Goal: Information Seeking & Learning: Learn about a topic

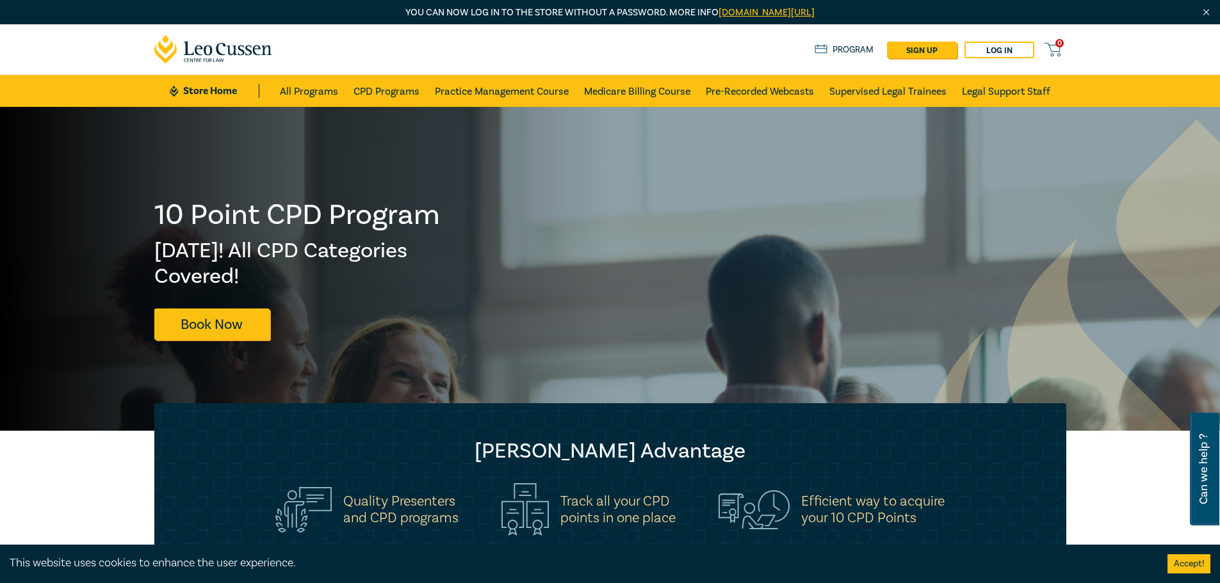
click at [418, 565] on input at bounding box center [610, 591] width 794 height 52
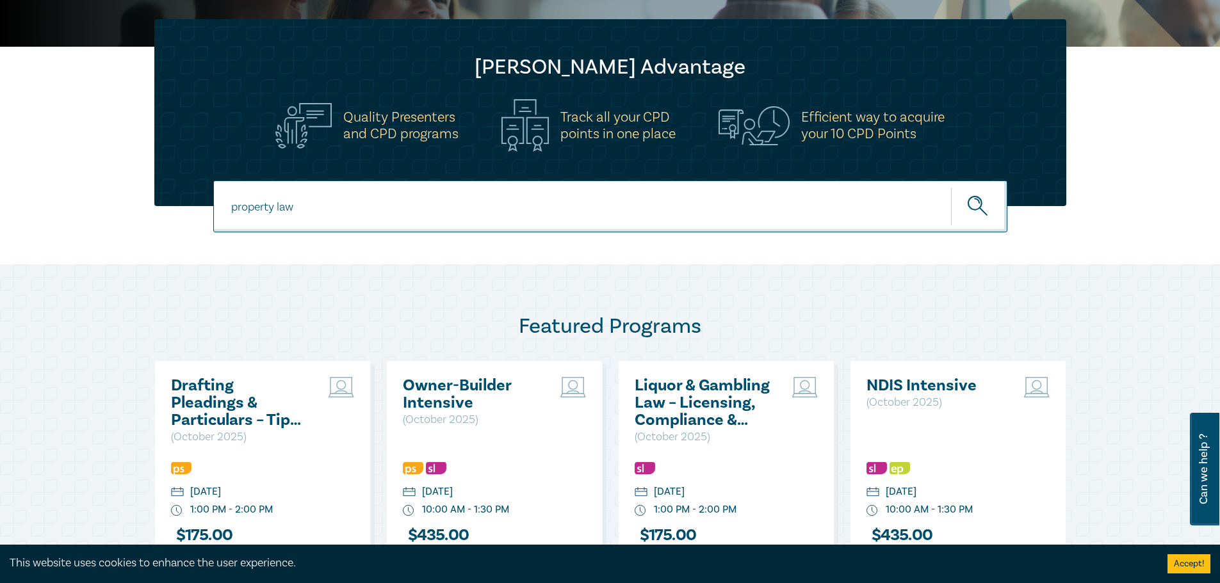
type input "property law"
click at [951, 187] on button "submit" at bounding box center [979, 206] width 56 height 39
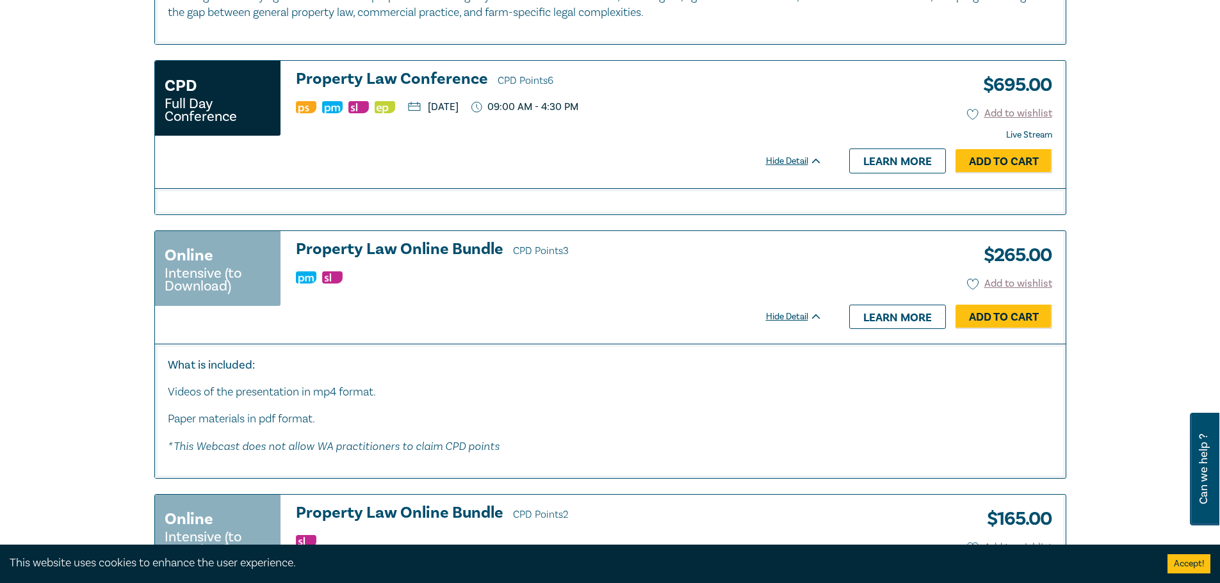
scroll to position [1217, 0]
click at [353, 248] on h3 "Property Law Online Bundle CPD Points 3" at bounding box center [559, 249] width 526 height 19
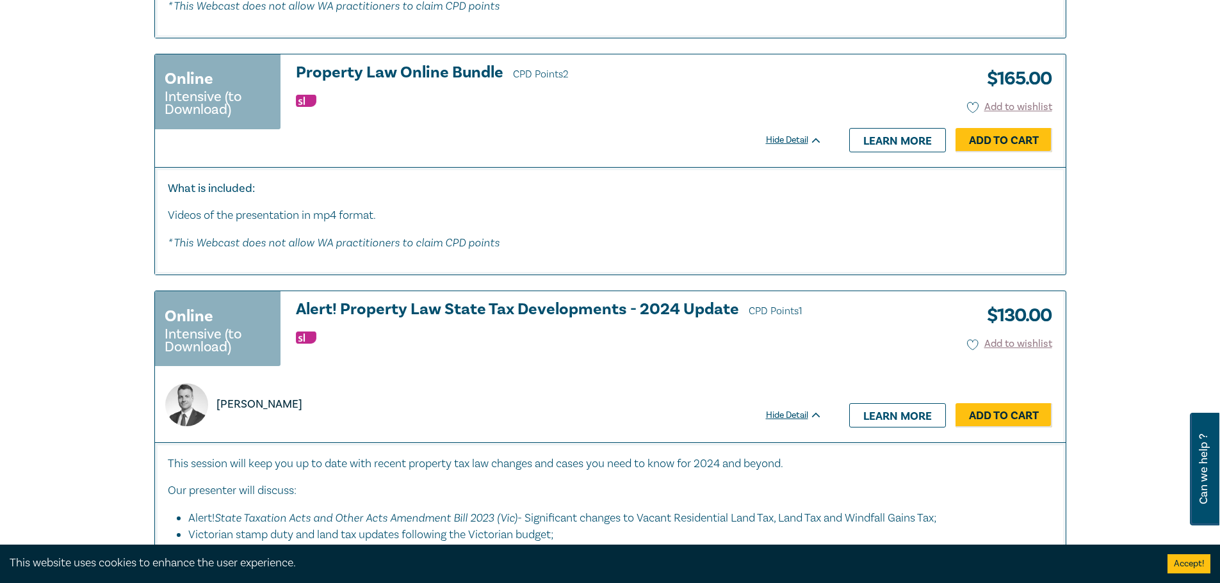
scroll to position [1463, 0]
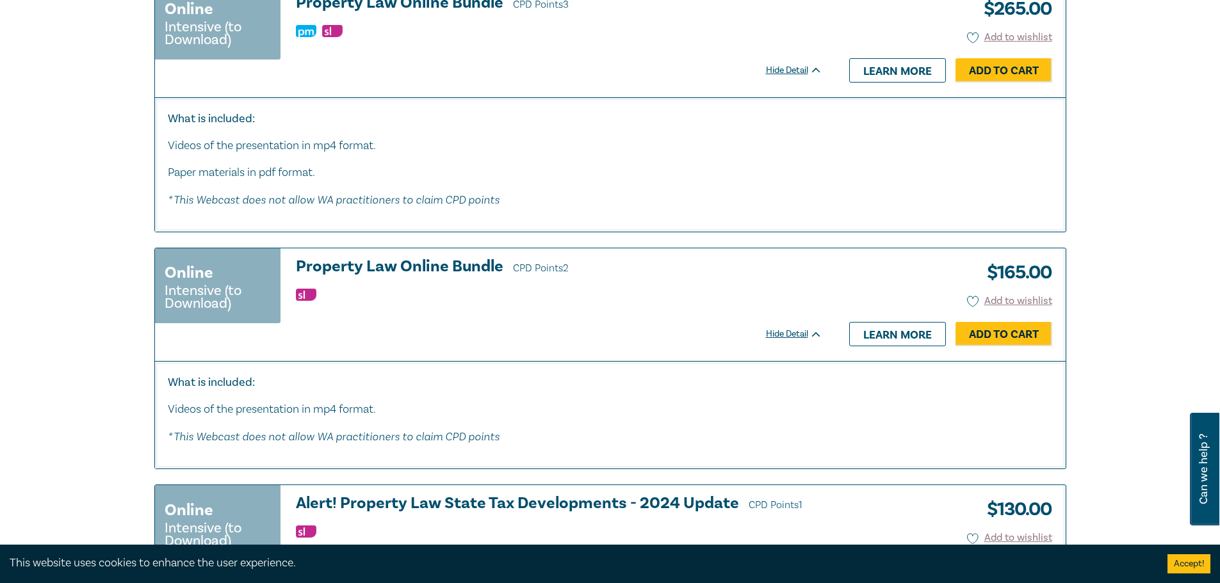
click at [181, 306] on small "Intensive (to Download)" at bounding box center [218, 297] width 106 height 26
click at [320, 267] on h3 "Property Law Online Bundle CPD Points 2" at bounding box center [559, 267] width 526 height 19
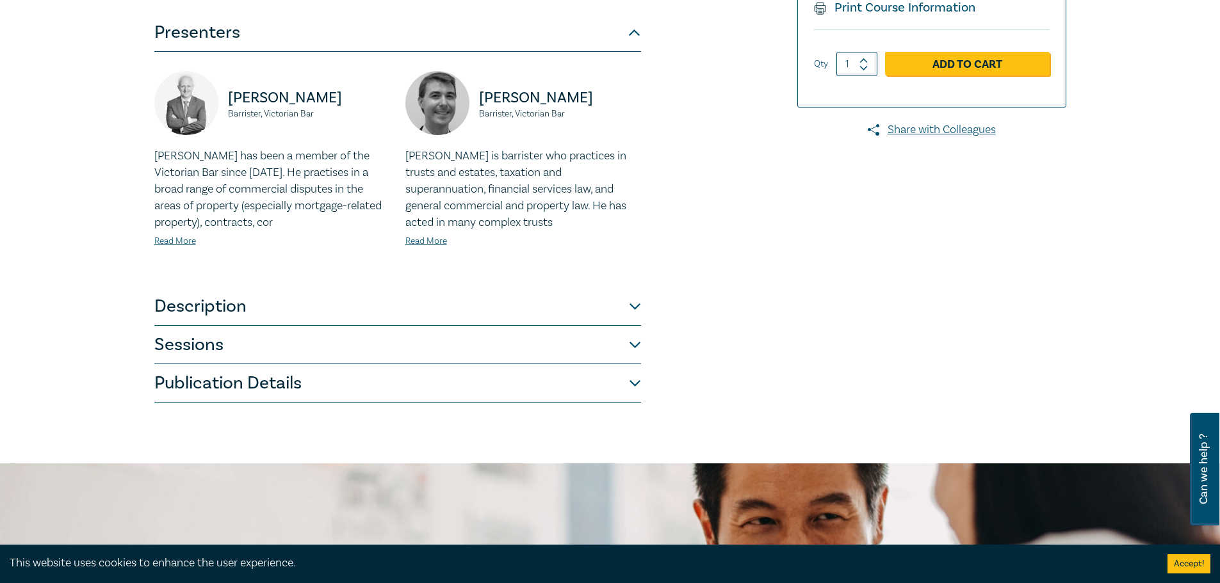
scroll to position [320, 0]
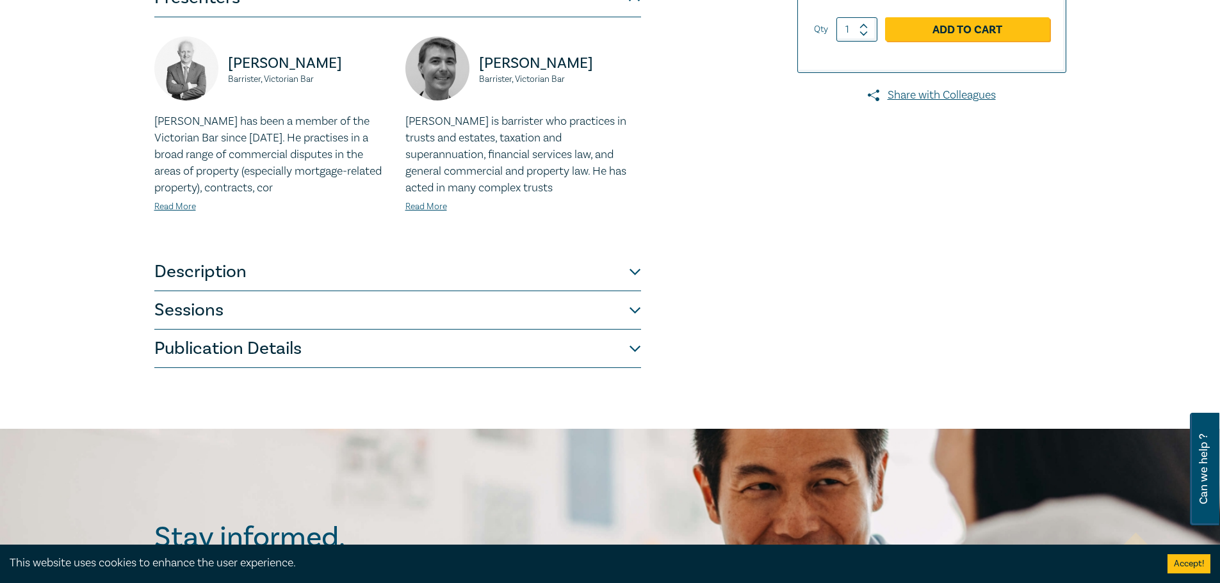
click at [203, 282] on button "Description" at bounding box center [397, 272] width 487 height 38
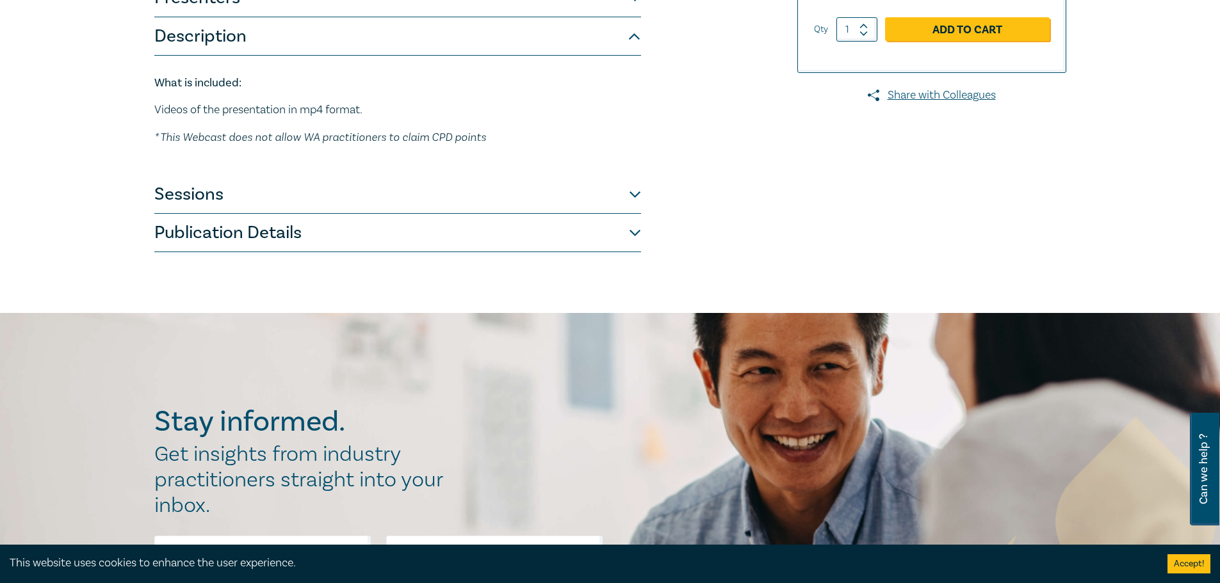
click at [165, 201] on button "Sessions" at bounding box center [397, 194] width 487 height 38
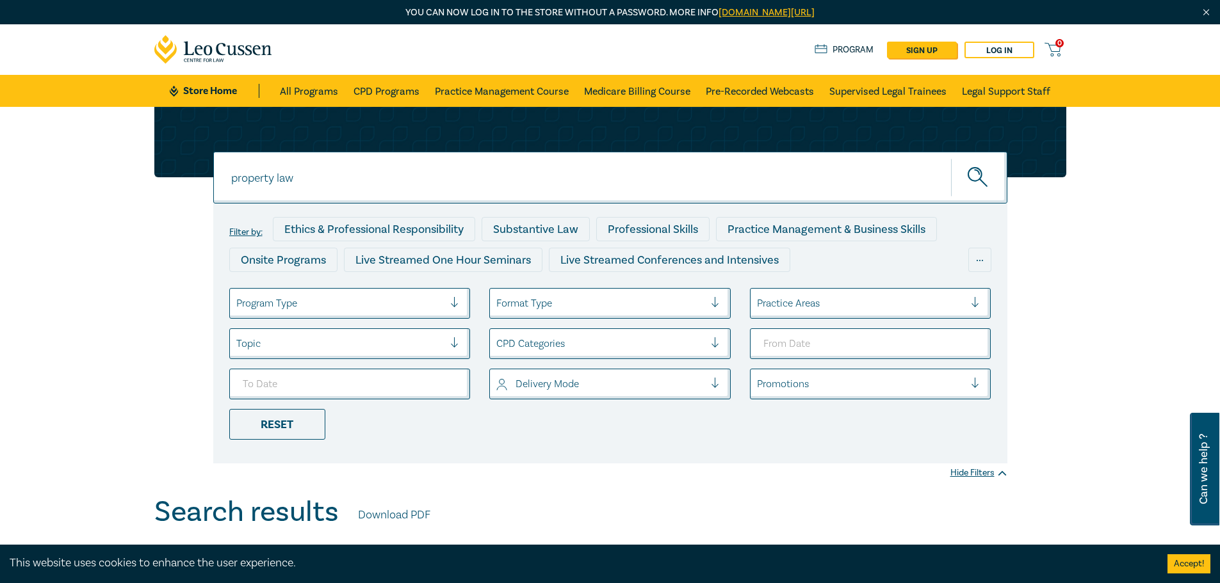
click at [293, 189] on input "property law" at bounding box center [610, 178] width 794 height 52
type input "property and family law"
click at [951, 158] on button "submit" at bounding box center [979, 177] width 56 height 39
drag, startPoint x: 370, startPoint y: 177, endPoint x: 76, endPoint y: 177, distance: 293.9
click at [76, 177] on div "property and family law property and family law property and family law Filter …" at bounding box center [610, 301] width 1220 height 389
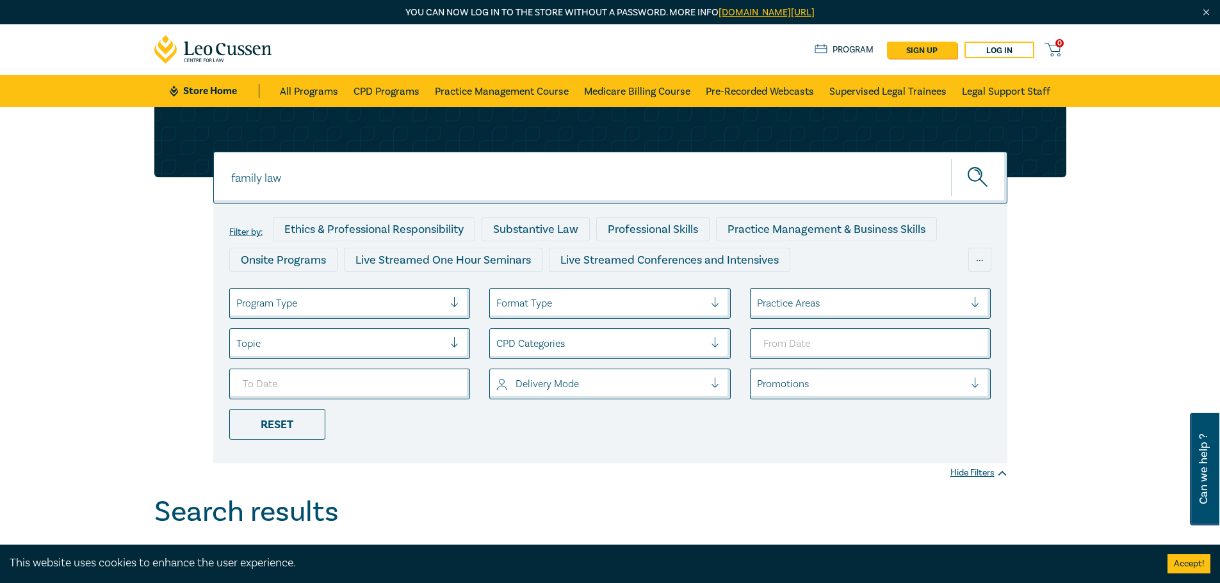
type input "family law"
click at [951, 158] on button "submit" at bounding box center [979, 177] width 56 height 39
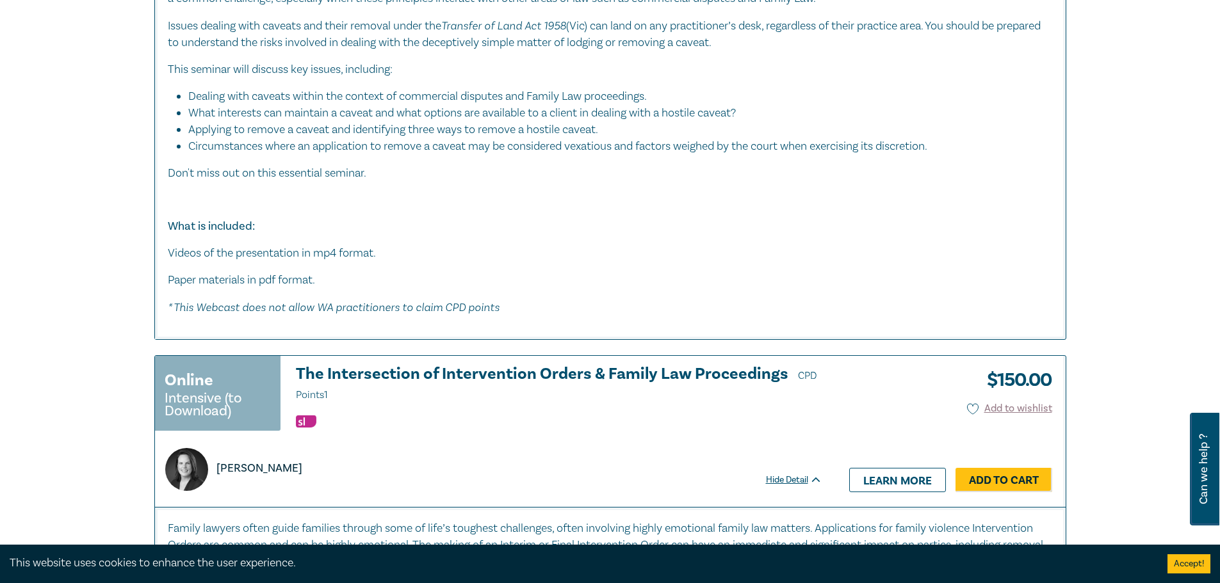
scroll to position [2625, 0]
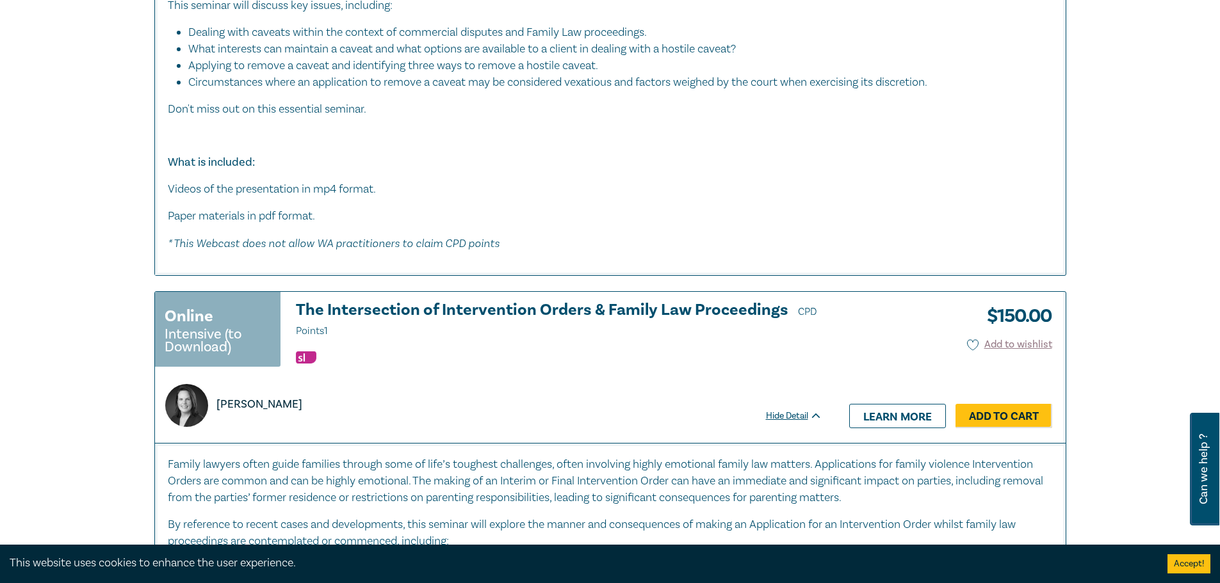
click at [318, 311] on h3 "The Intersection of Intervention Orders & Family Law Proceedings CPD Points 1" at bounding box center [559, 321] width 526 height 38
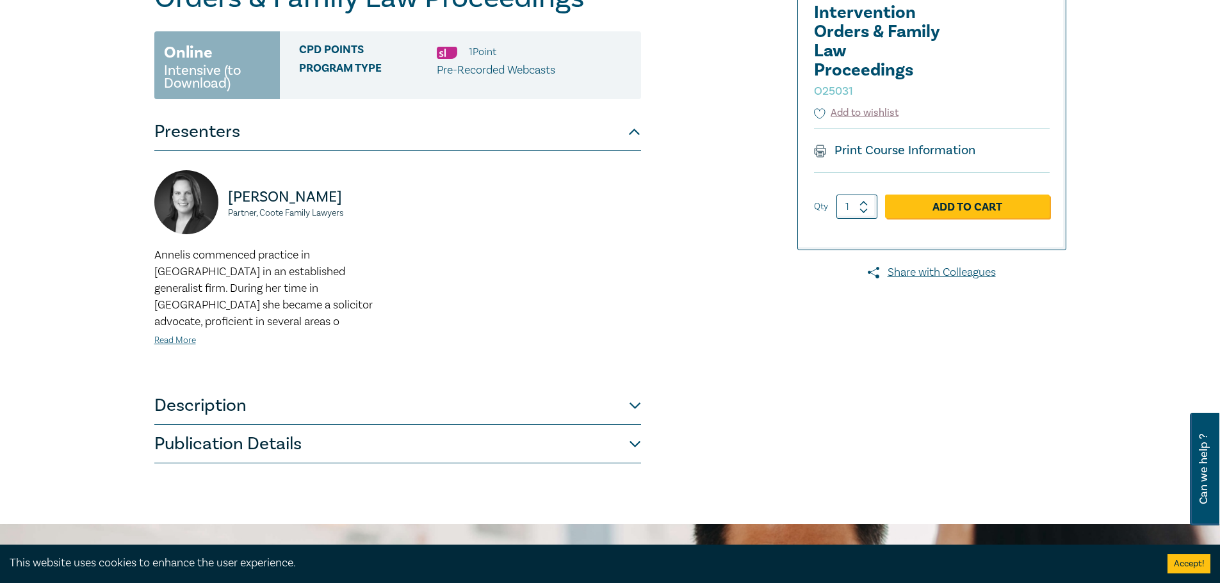
scroll to position [256, 0]
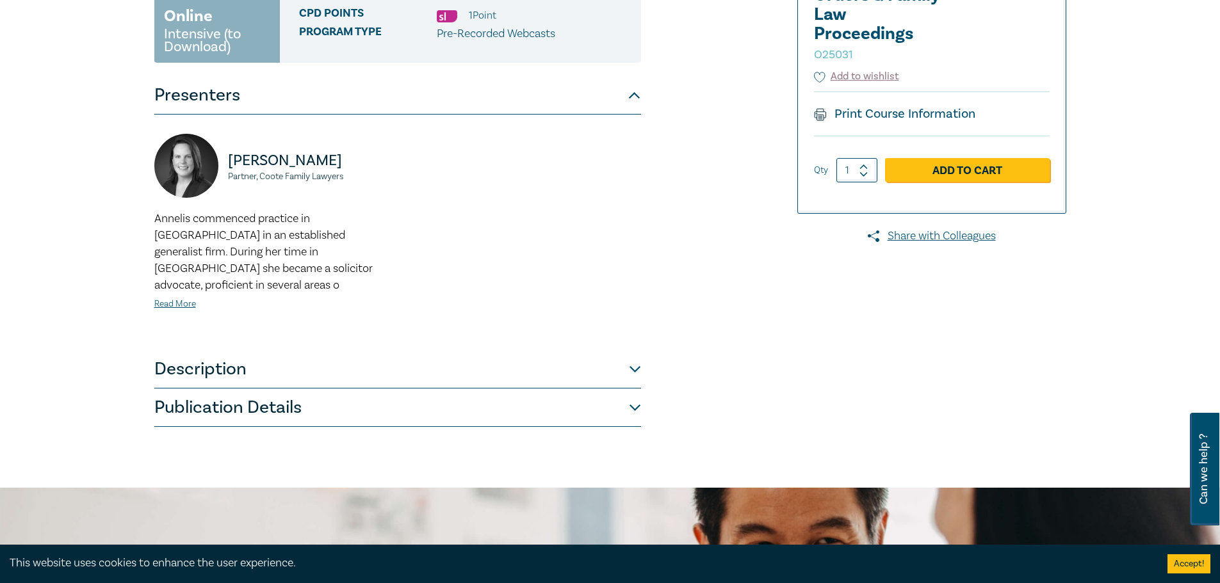
click at [193, 358] on button "Description" at bounding box center [397, 369] width 487 height 38
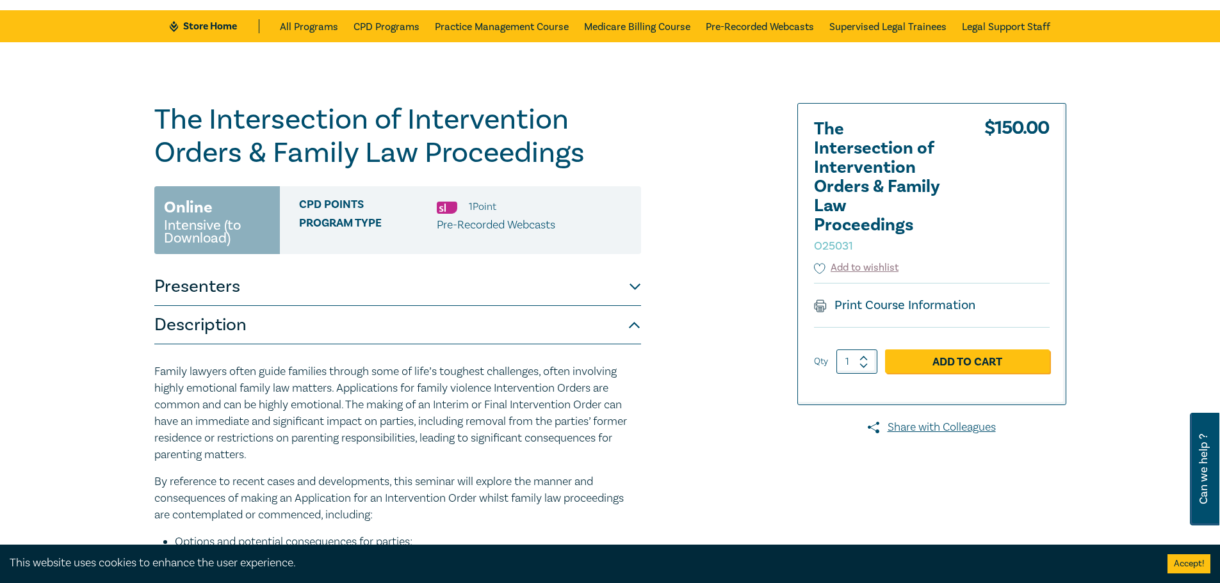
scroll to position [0, 0]
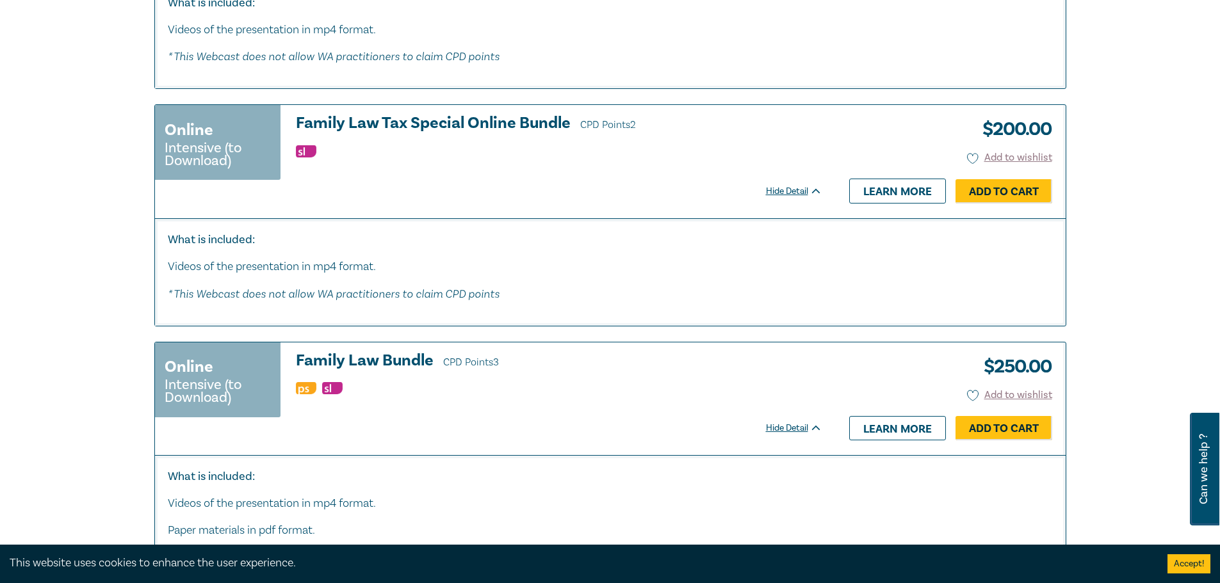
scroll to position [3439, 0]
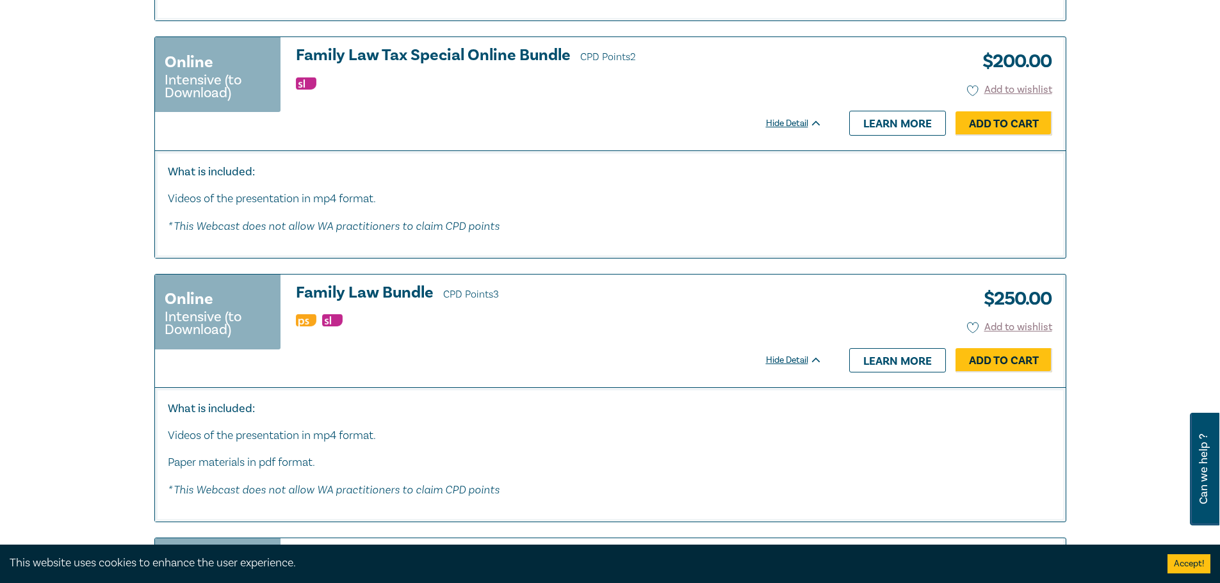
click at [370, 284] on h3 "Family Law Bundle CPD Points 3" at bounding box center [559, 293] width 526 height 19
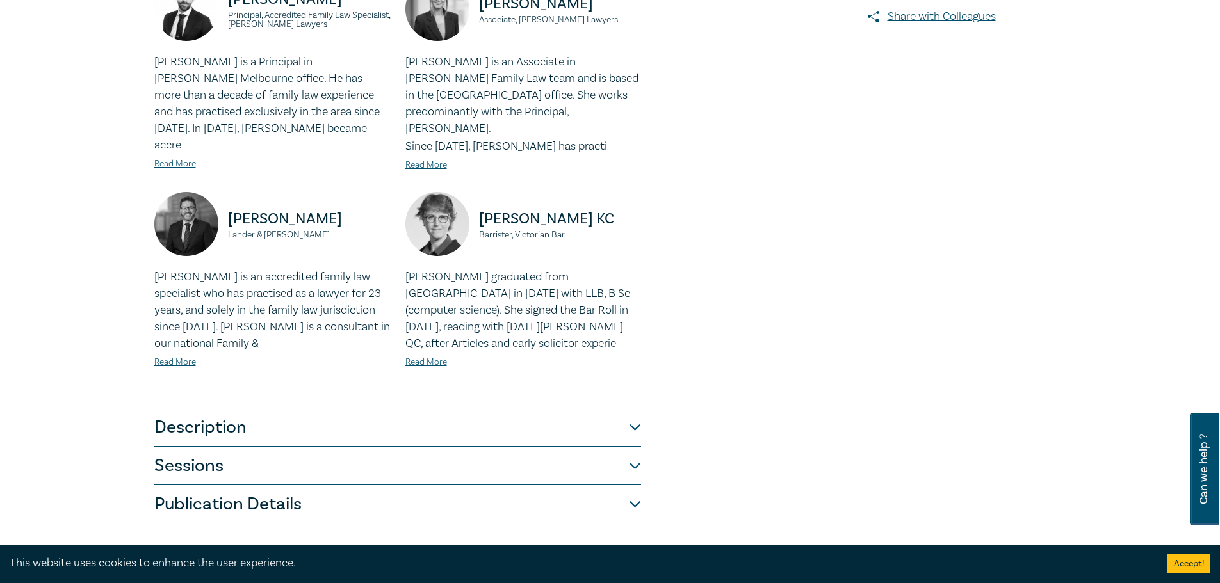
scroll to position [384, 0]
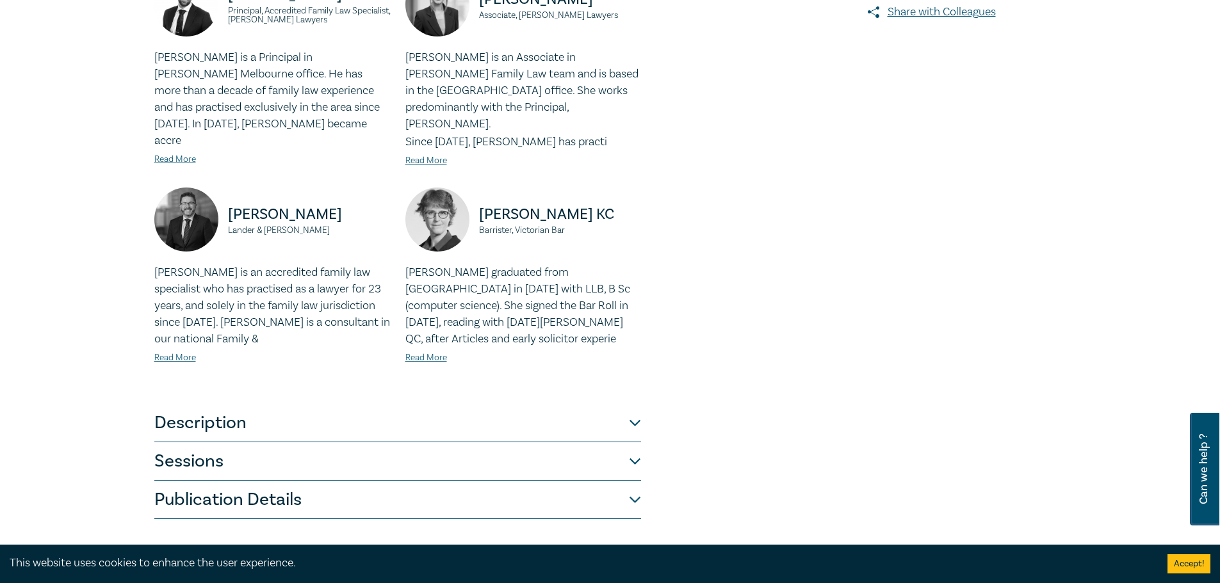
click at [181, 409] on button "Description" at bounding box center [397, 423] width 487 height 38
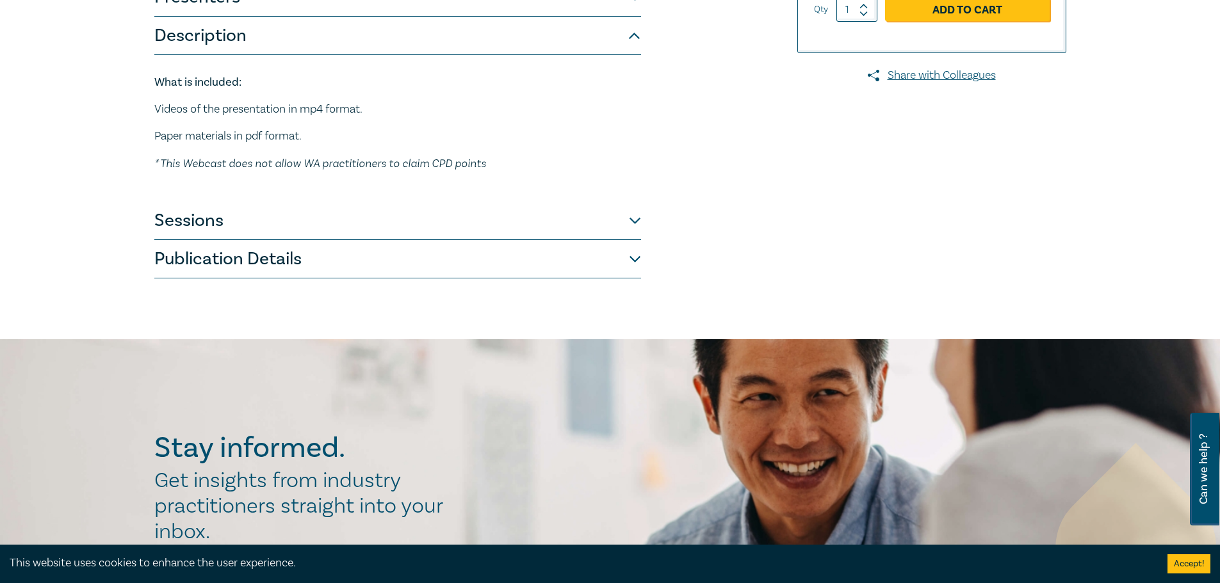
scroll to position [128, 0]
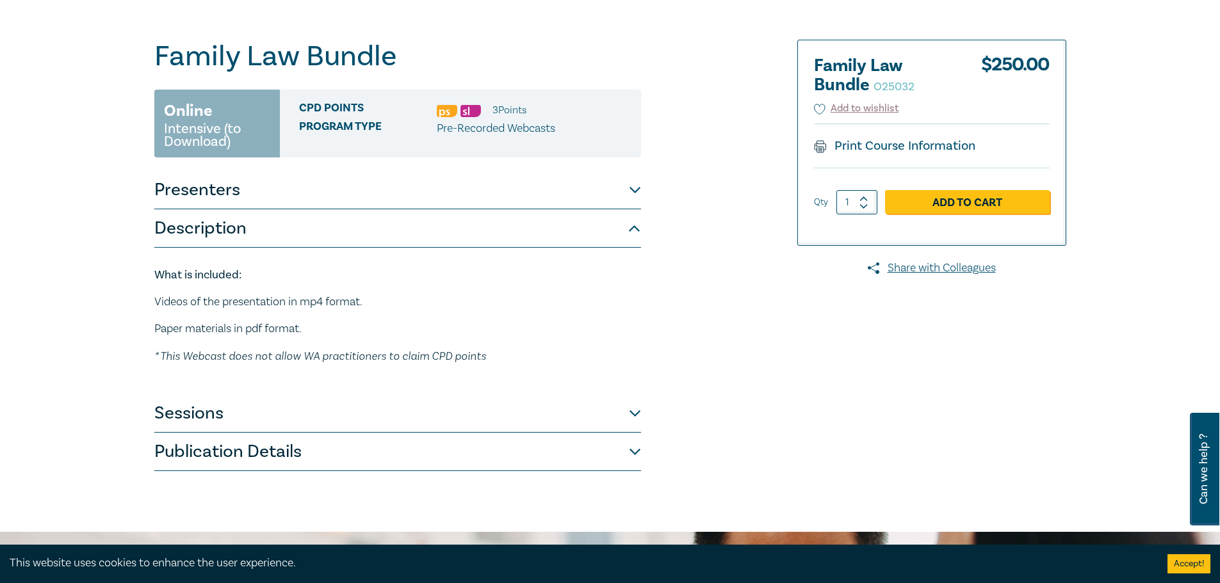
click at [200, 410] on button "Sessions" at bounding box center [397, 413] width 487 height 38
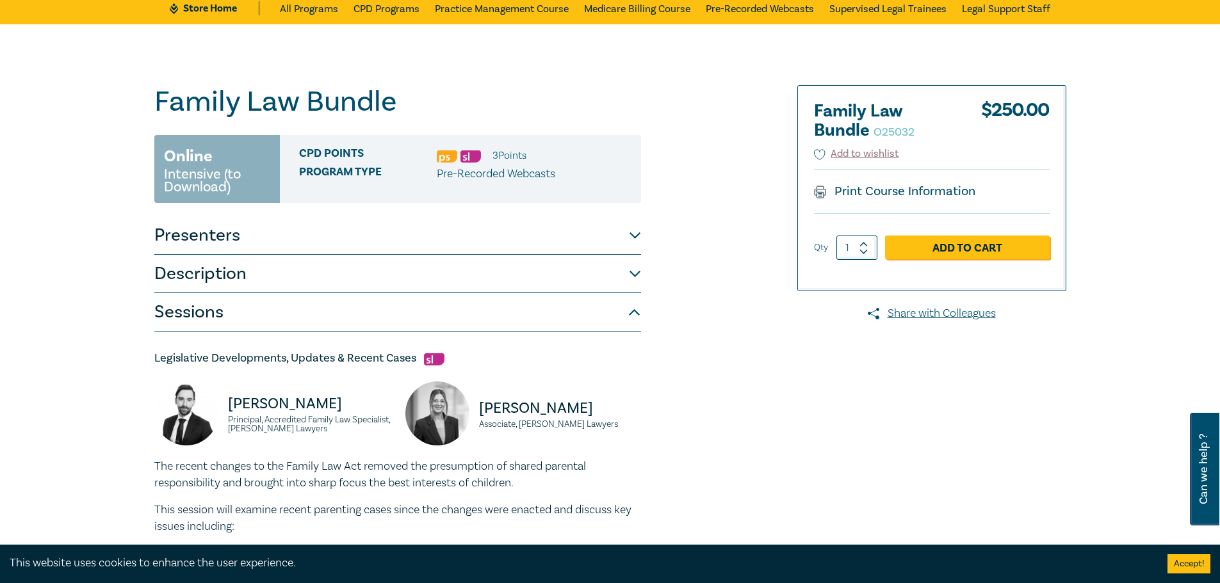
scroll to position [0, 0]
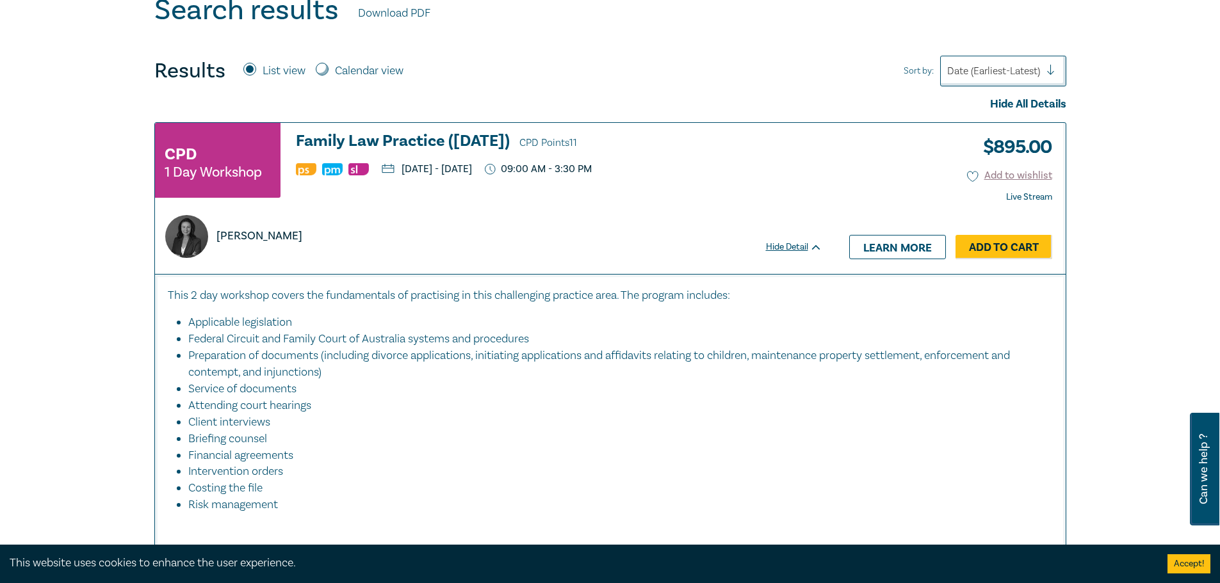
scroll to position [576, 0]
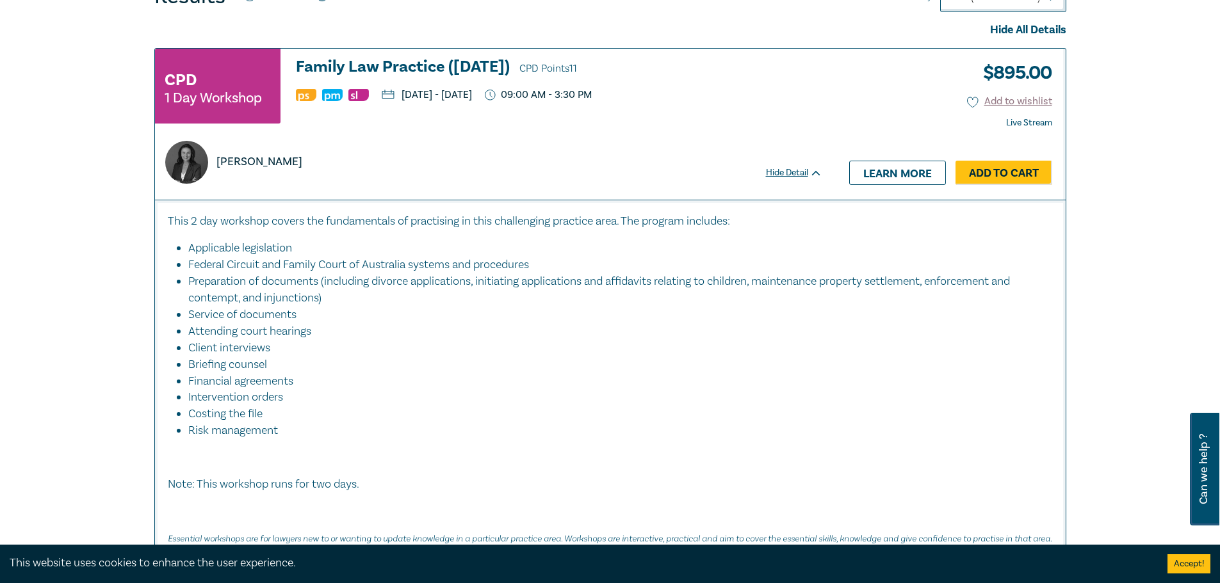
click at [227, 74] on div "CPD 1 Day Workshop" at bounding box center [218, 86] width 126 height 75
click at [359, 67] on h3 "Family Law Practice ([DATE]) CPD Points 11" at bounding box center [559, 67] width 526 height 19
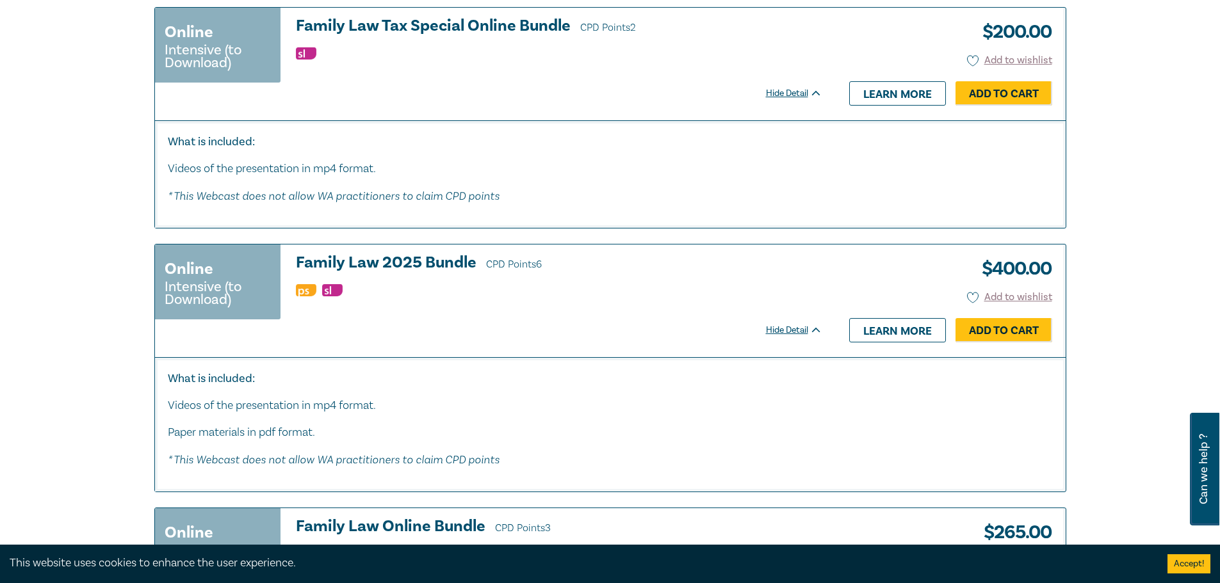
scroll to position [3970, 0]
click at [223, 252] on div "Online Intensive (to Download)" at bounding box center [218, 281] width 126 height 75
click at [322, 254] on h3 "Family Law 2025 Bundle CPD Points 6" at bounding box center [559, 263] width 526 height 19
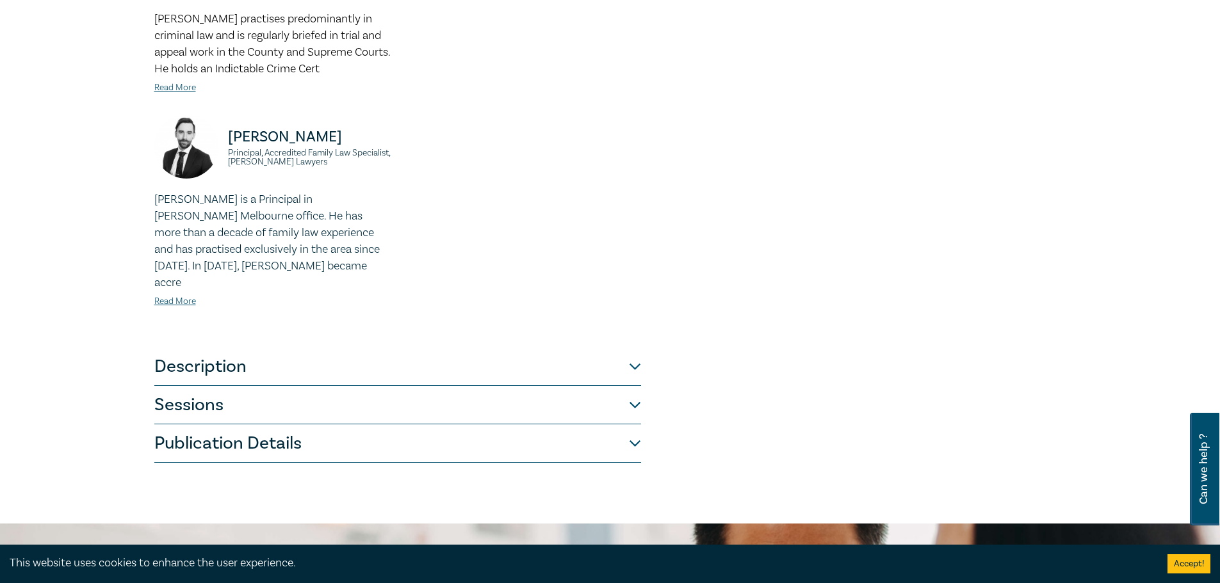
scroll to position [896, 0]
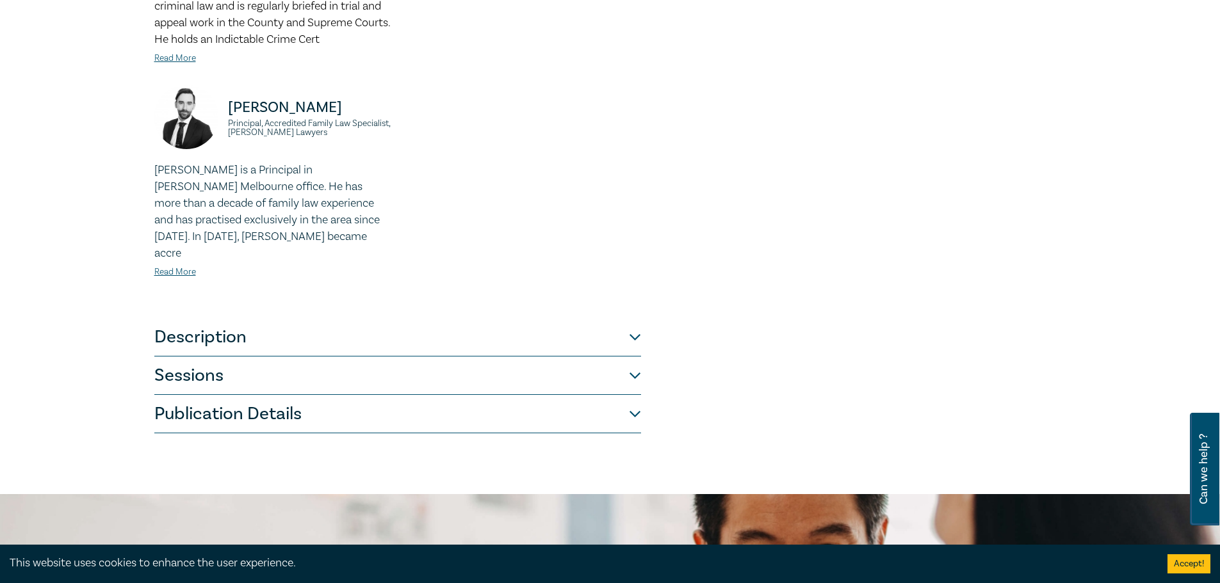
click at [241, 357] on button "Sessions" at bounding box center [397, 376] width 487 height 38
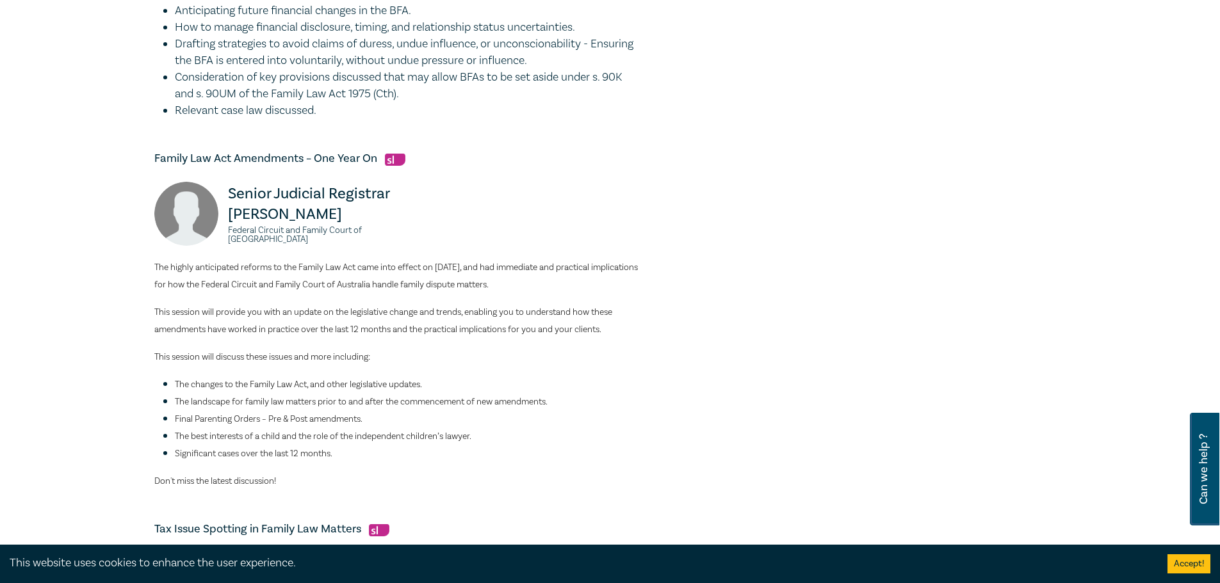
scroll to position [815, 0]
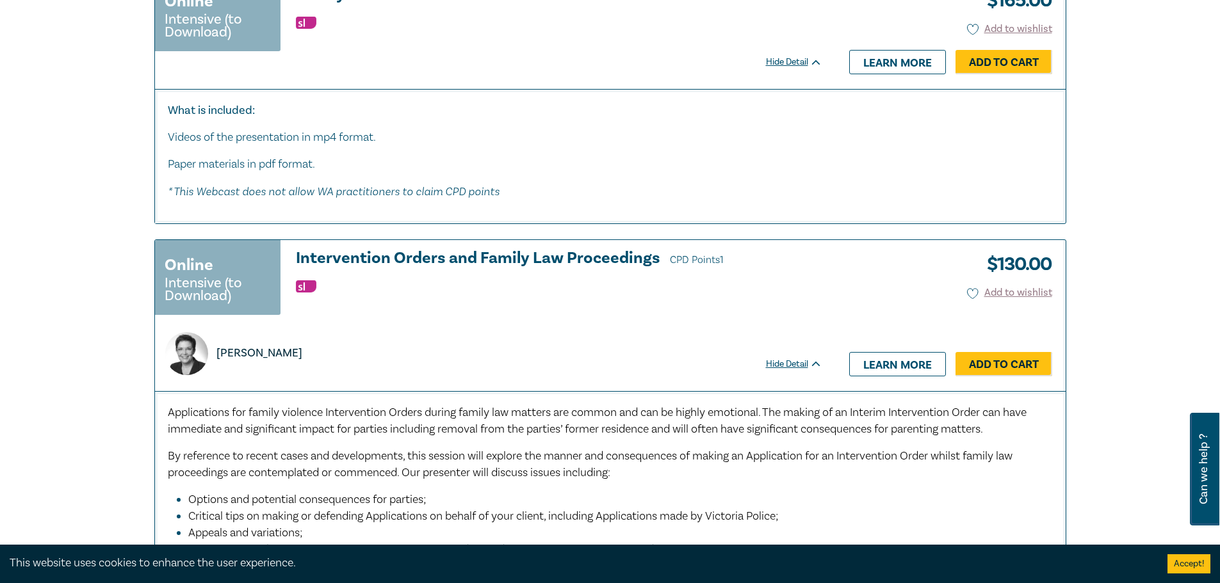
scroll to position [5572, 0]
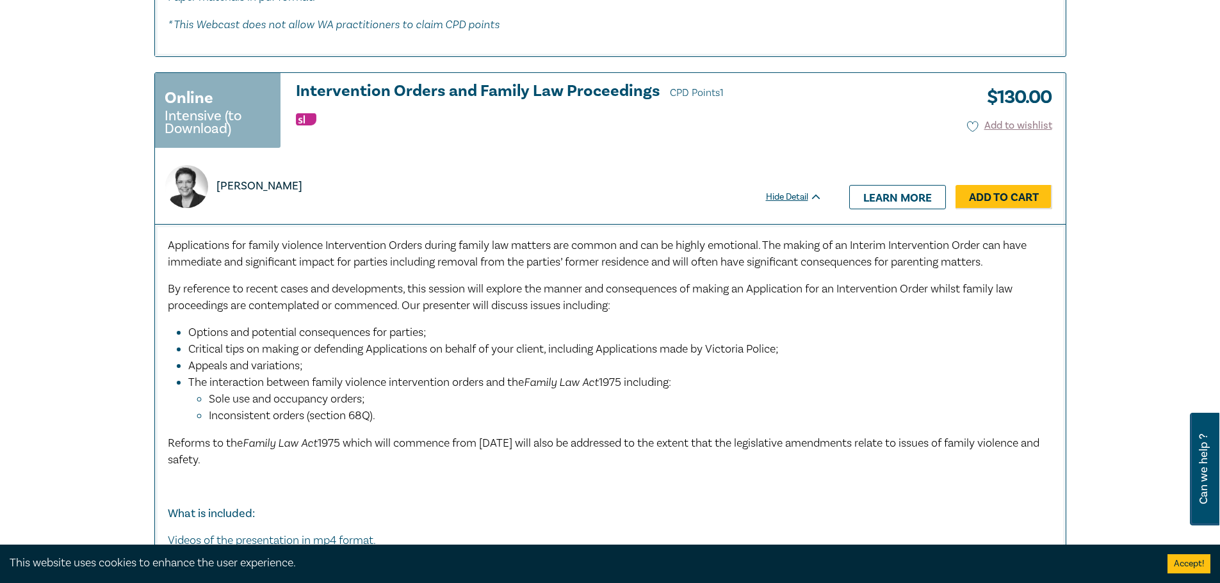
click at [541, 83] on h3 "Intervention Orders and Family Law Proceedings CPD Points 1" at bounding box center [559, 92] width 526 height 19
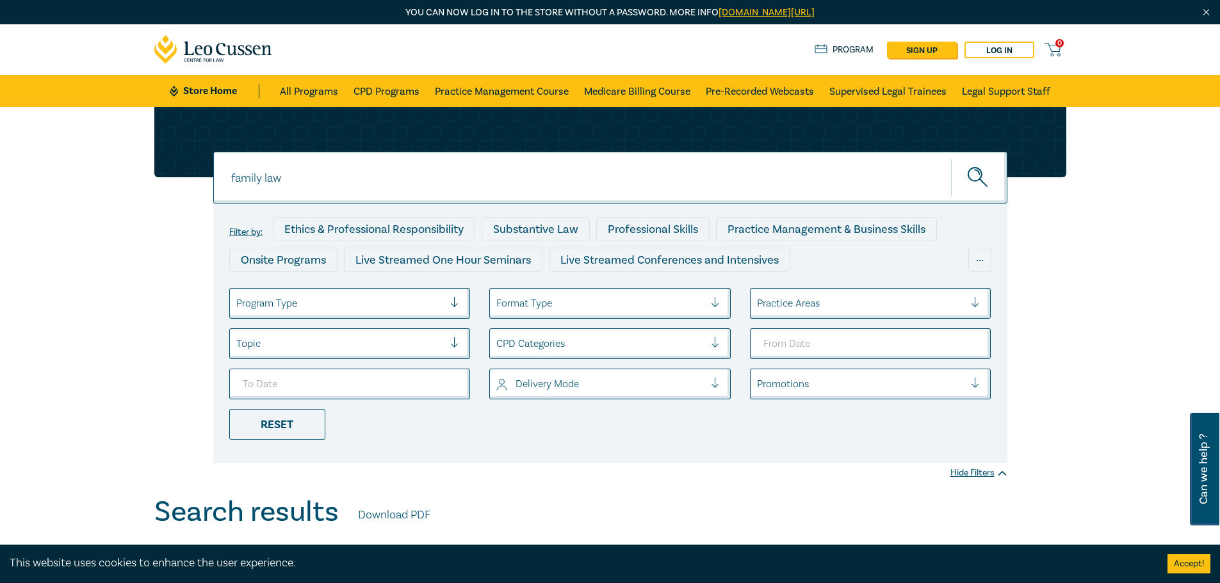
drag, startPoint x: 346, startPoint y: 177, endPoint x: 173, endPoint y: 180, distance: 172.9
click at [173, 180] on div "family law family law family law Filter by: Ethics & Professional Responsibilit…" at bounding box center [610, 285] width 927 height 357
type input "criminal law"
click at [951, 158] on button "submit" at bounding box center [979, 177] width 56 height 39
click at [962, 176] on button "submit" at bounding box center [979, 177] width 56 height 39
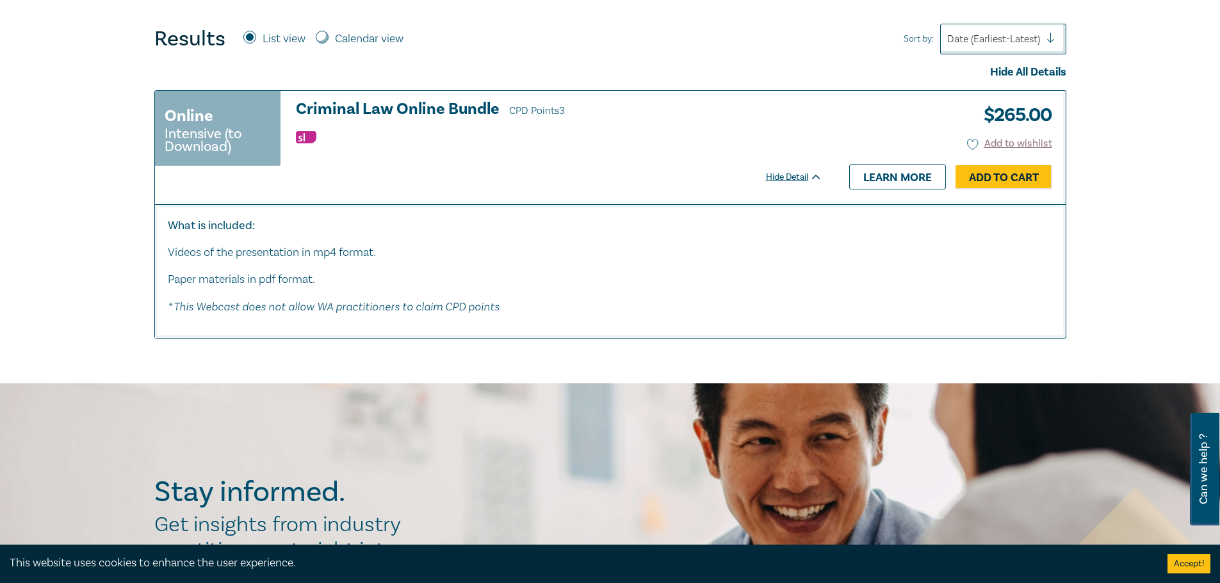
scroll to position [512, 0]
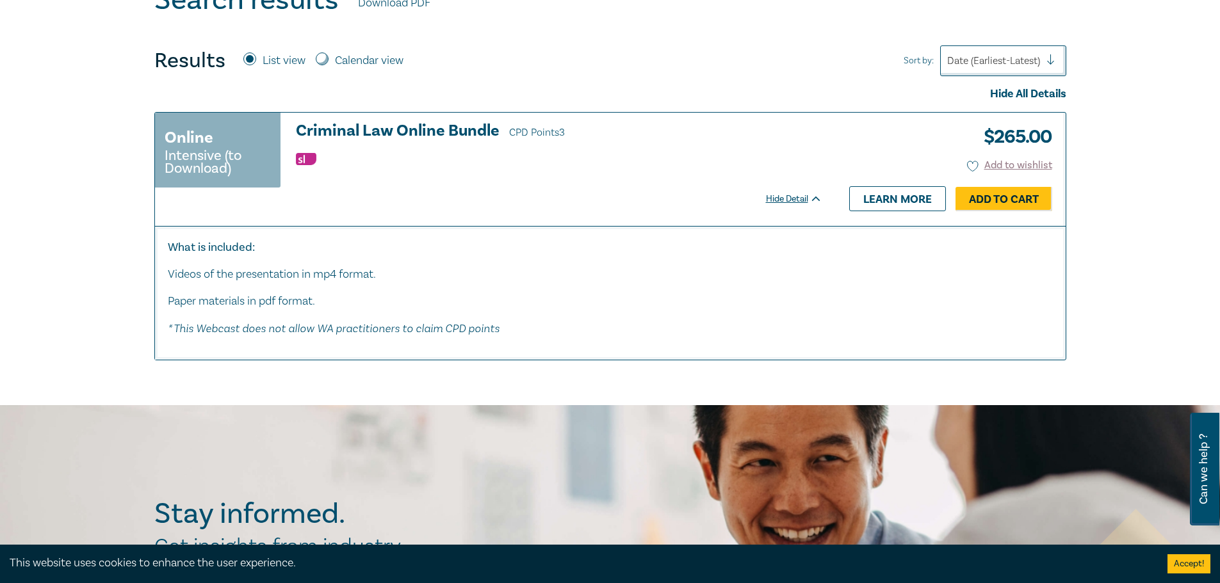
click at [312, 128] on h3 "Criminal Law Online Bundle CPD Points 3" at bounding box center [559, 131] width 526 height 19
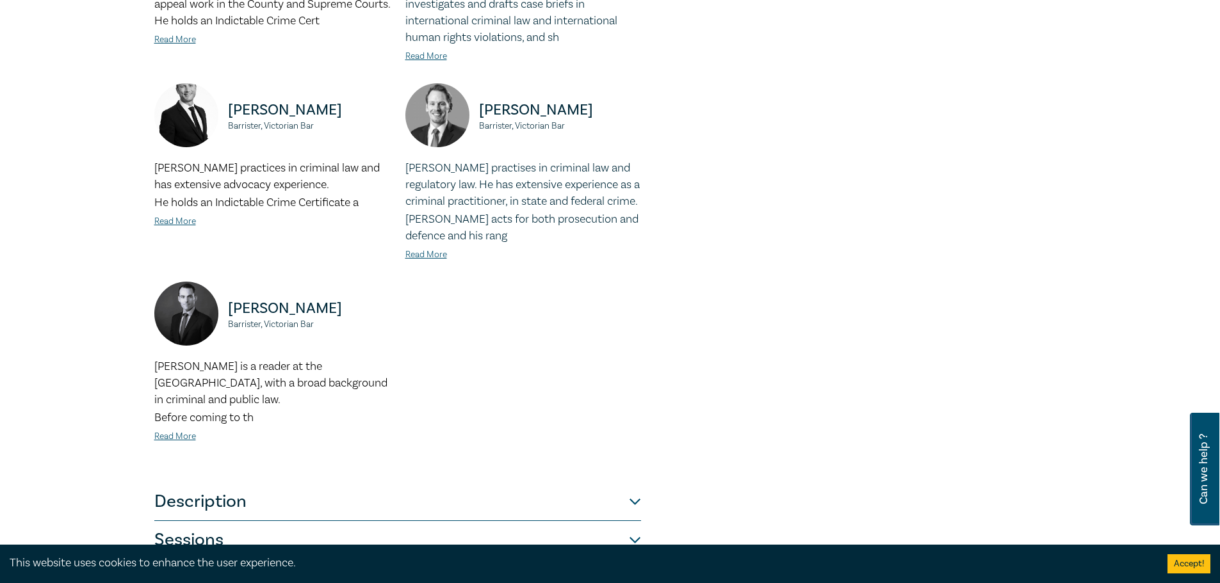
scroll to position [704, 0]
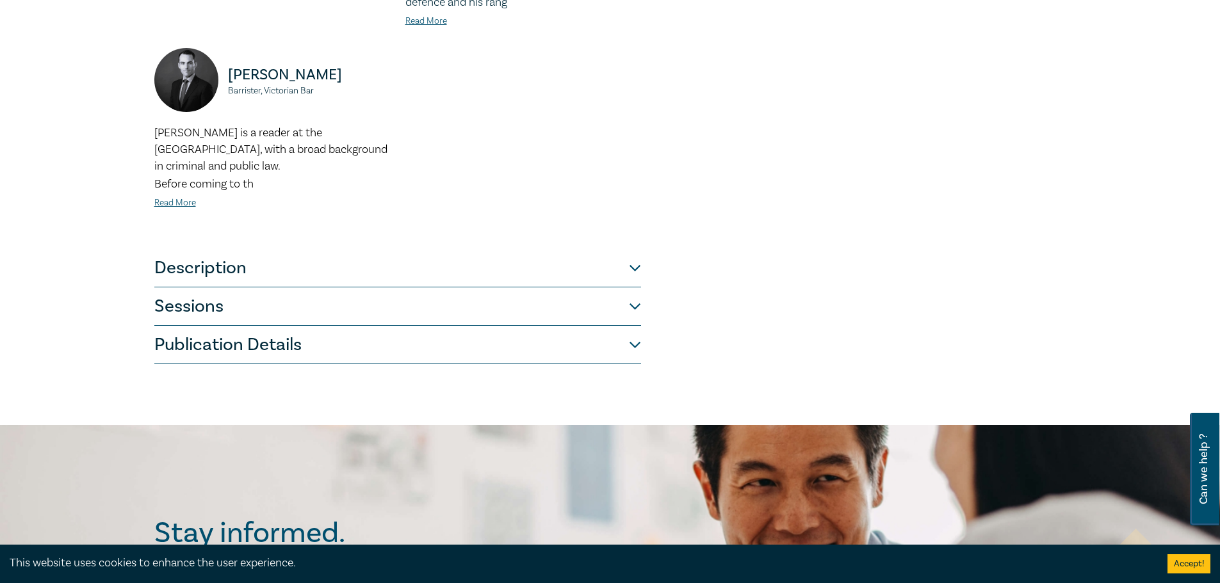
click at [186, 292] on button "Sessions" at bounding box center [397, 307] width 487 height 38
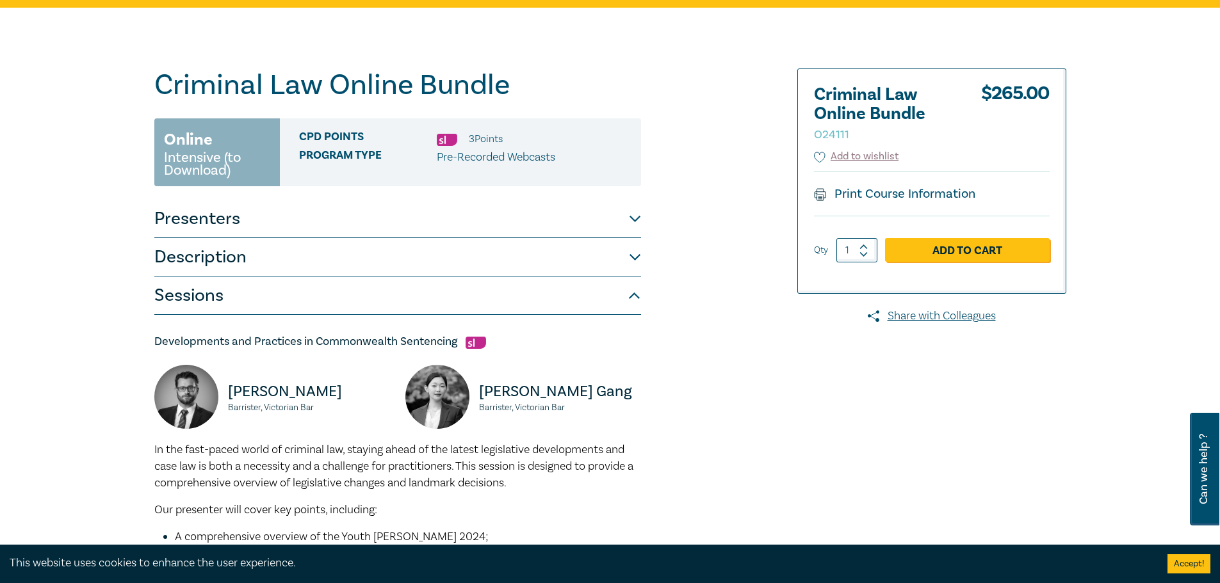
scroll to position [0, 0]
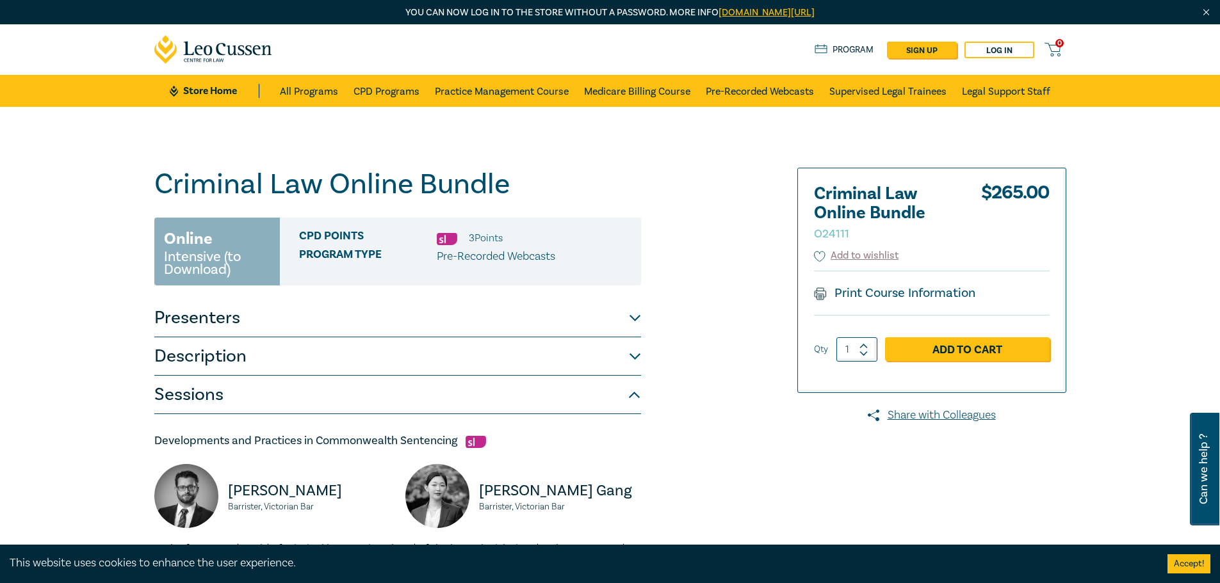
click at [167, 45] on icon at bounding box center [213, 49] width 118 height 29
